Goal: Find specific page/section: Find specific page/section

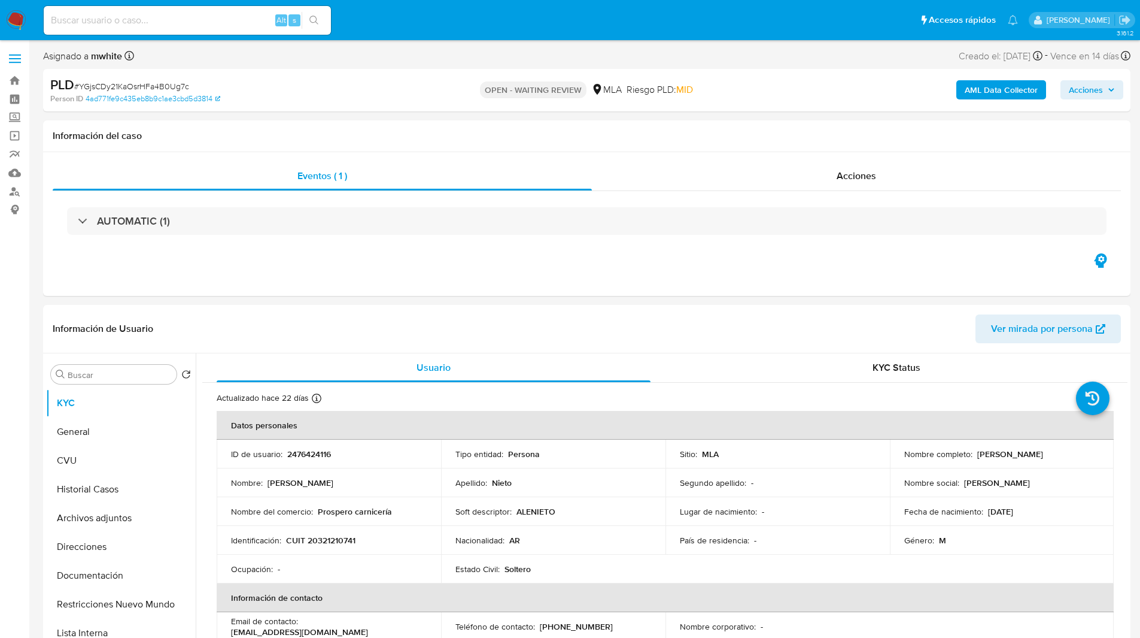
select select "10"
click at [654, 19] on ul "Pausado Ver notificaciones Alt s Accesos rápidos Presiona las siguientes teclas…" at bounding box center [531, 20] width 987 height 30
click at [367, 22] on ul "Pausado Ver notificaciones Alt s Accesos rápidos Presiona las siguientes teclas…" at bounding box center [531, 20] width 987 height 30
click at [368, 28] on ul "Pausado Ver notificaciones Alt s Accesos rápidos Presiona las siguientes teclas…" at bounding box center [531, 20] width 987 height 30
click at [409, 75] on div "PLD # YGjsCDy21KaOsrHFa4B0Ug7c Person ID 4ad771fe9c435eb8b9c1ae3cbd5d3814 OPEN …" at bounding box center [587, 90] width 1088 height 43
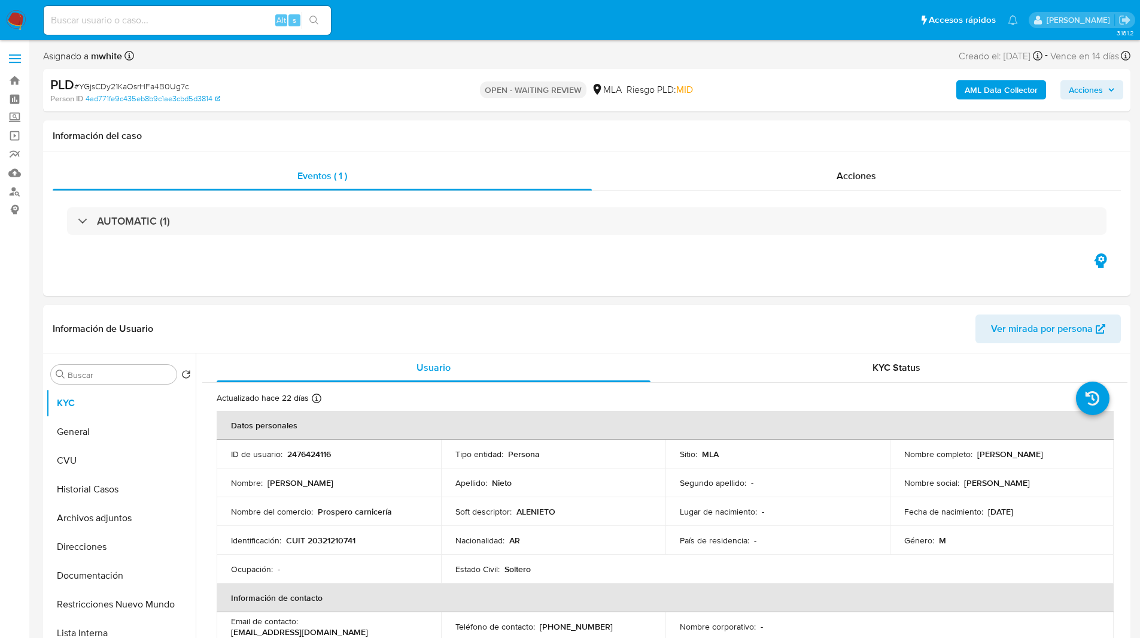
click at [194, 16] on input at bounding box center [187, 21] width 287 height 16
paste input "RahVazPAe3y34JjC7YV0MyfA"
type input "RahVazPAe3y34JjC7YV0MyfA"
click at [371, 30] on ul "Pausado Ver notificaciones RahVazPAe3y34JjC7YV0MyfA Alt s Accesos rápidos Presi…" at bounding box center [531, 20] width 987 height 30
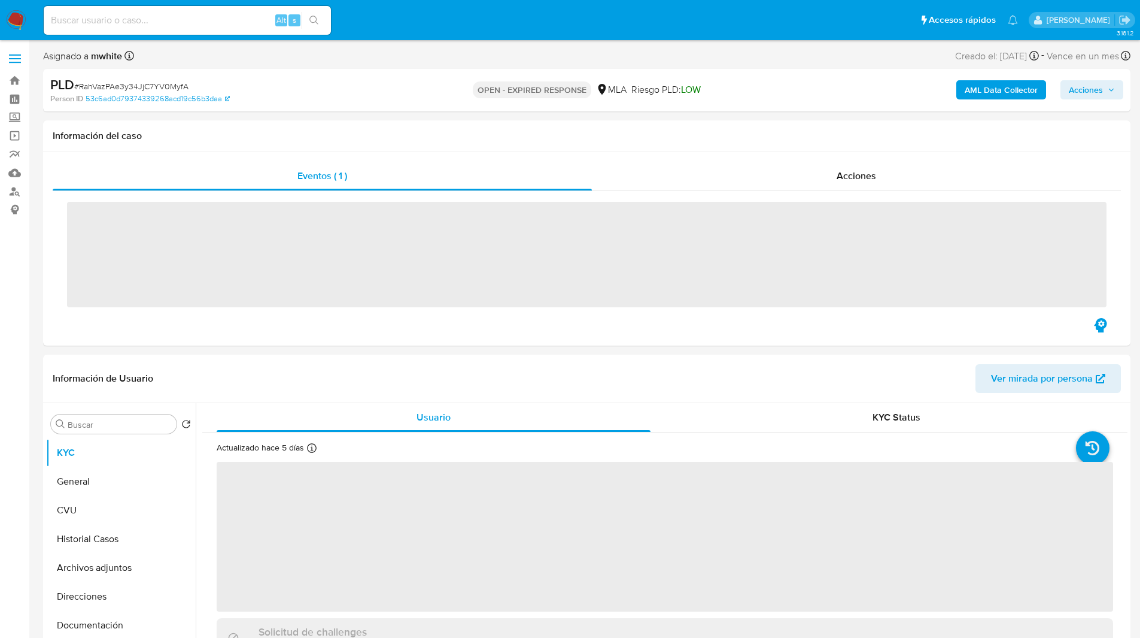
click at [410, 17] on ul "Pausado Ver notificaciones Alt s Accesos rápidos Presiona las siguientes teclas…" at bounding box center [531, 20] width 987 height 30
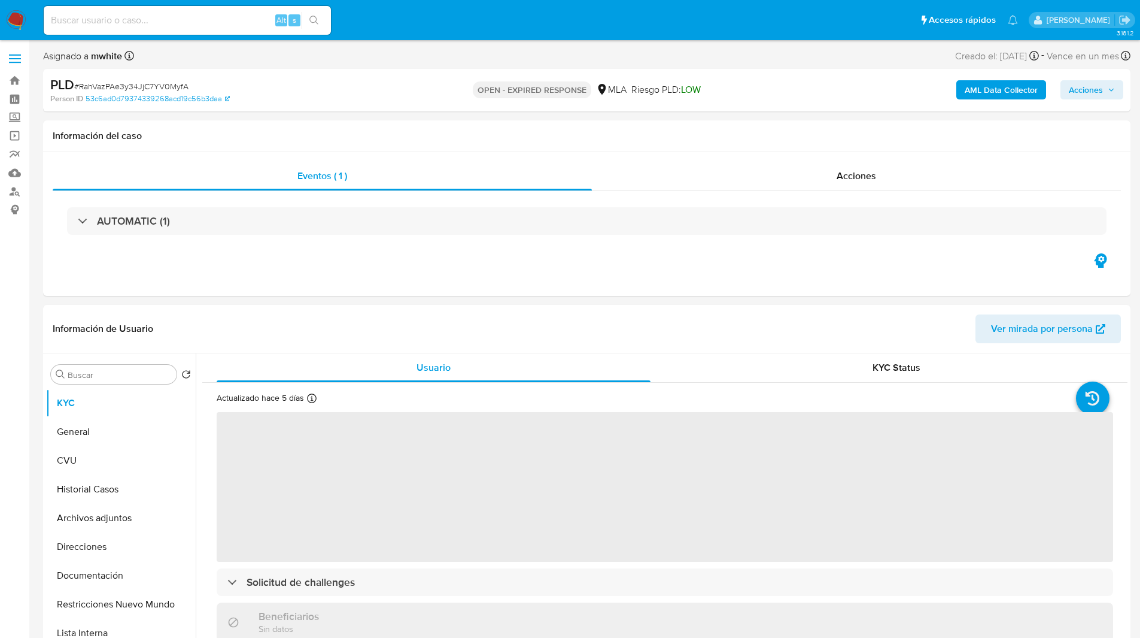
click at [422, 20] on ul "Pausado Ver notificaciones Alt s Accesos rápidos Presiona las siguientes teclas…" at bounding box center [531, 20] width 987 height 30
select select "10"
click at [472, 35] on nav "Pausado Ver notificaciones Alt s Accesos rápidos Presiona las siguientes teclas…" at bounding box center [570, 20] width 1140 height 40
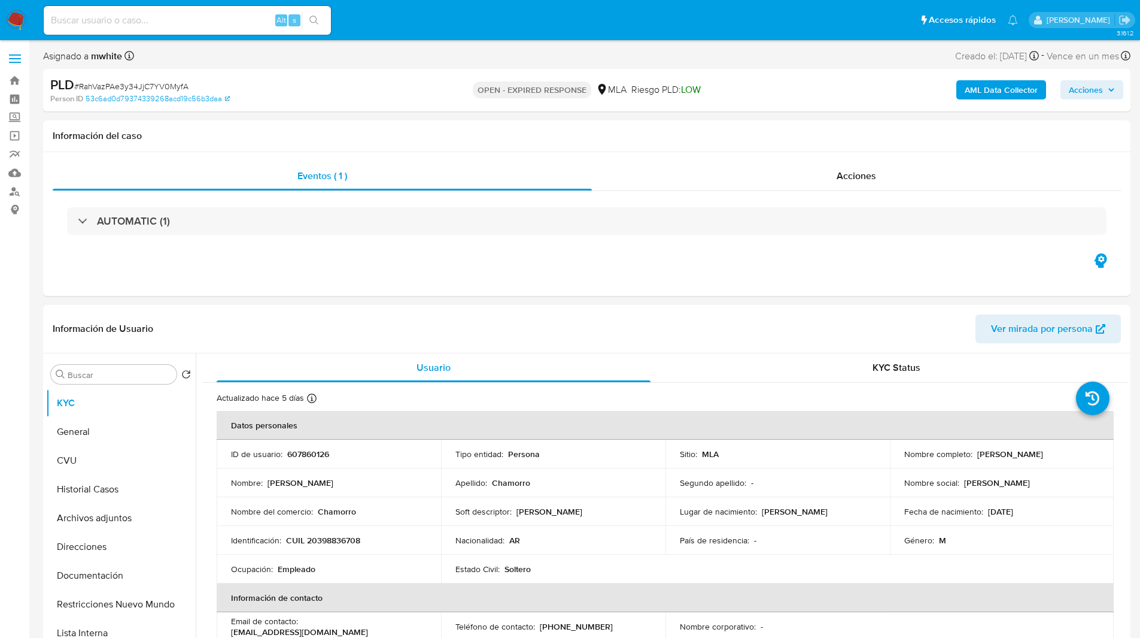
click at [472, 35] on nav "Pausado Ver notificaciones Alt s Accesos rápidos Presiona las siguientes teclas…" at bounding box center [570, 20] width 1140 height 40
drag, startPoint x: 524, startPoint y: 63, endPoint x: 481, endPoint y: 38, distance: 49.4
click at [481, 38] on nav "Pausado Ver notificaciones Alt s Accesos rápidos Presiona las siguientes teclas…" at bounding box center [570, 20] width 1140 height 40
click at [523, 26] on ul "Pausado Ver notificaciones Alt s Accesos rápidos Presiona las siguientes teclas…" at bounding box center [531, 20] width 987 height 30
